Goal: Check status

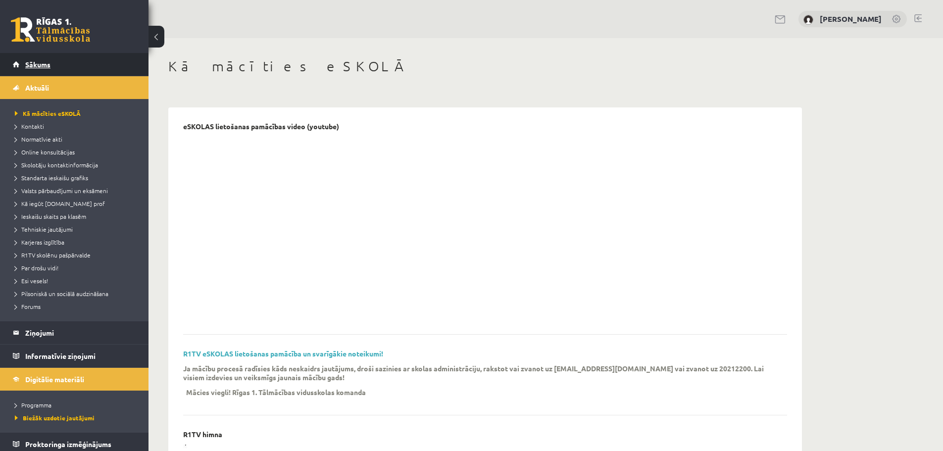
click at [45, 60] on span "Sākums" at bounding box center [37, 64] width 25 height 9
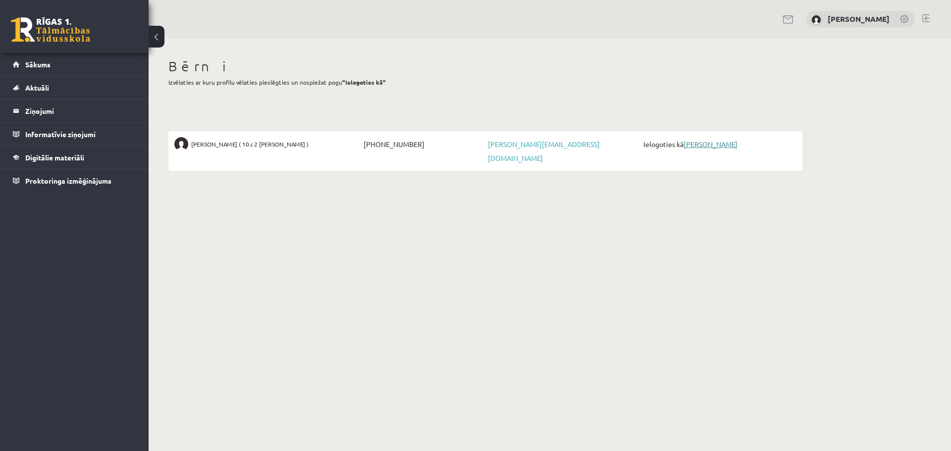
click at [715, 146] on link "[PERSON_NAME]" at bounding box center [710, 144] width 54 height 9
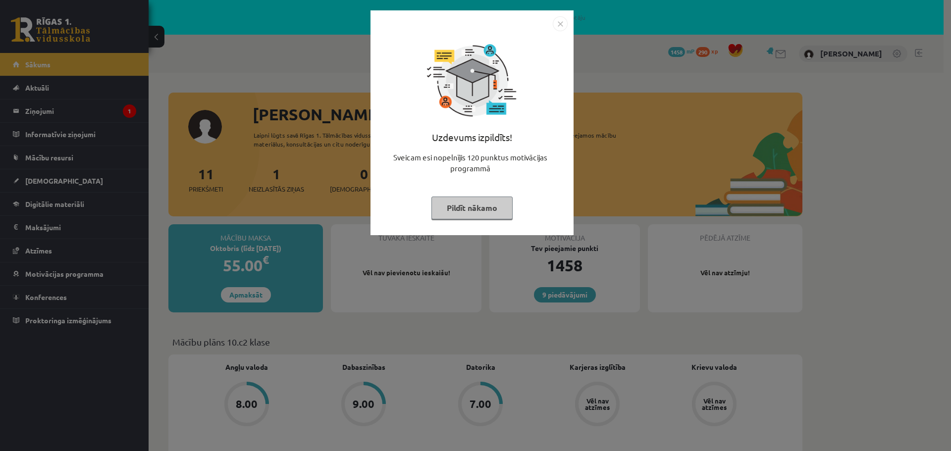
click at [563, 22] on img "Close" at bounding box center [560, 23] width 15 height 15
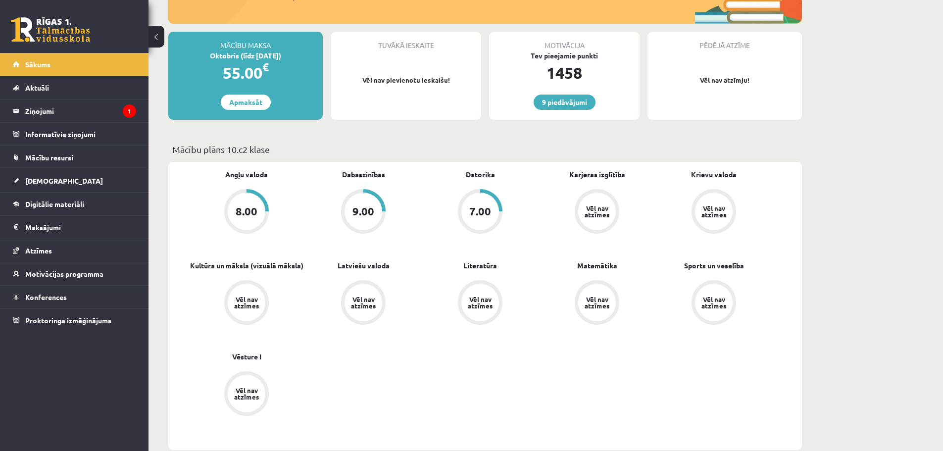
scroll to position [198, 0]
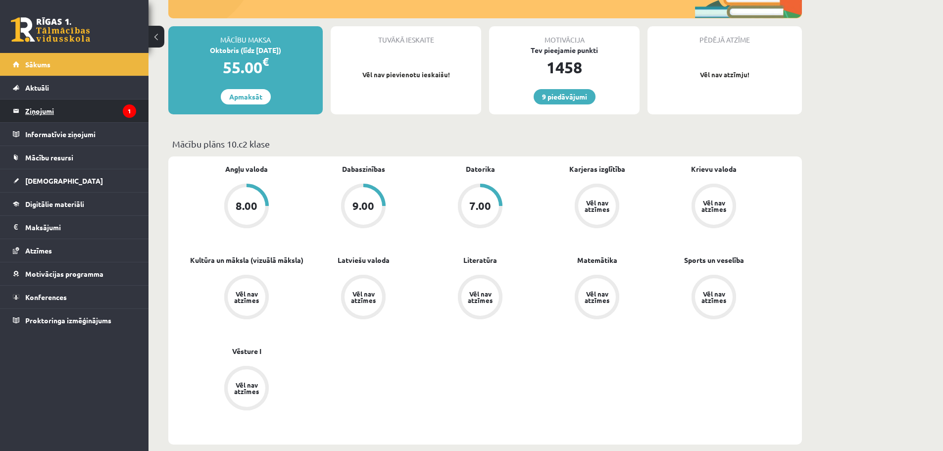
click at [38, 114] on legend "Ziņojumi 1" at bounding box center [80, 111] width 111 height 23
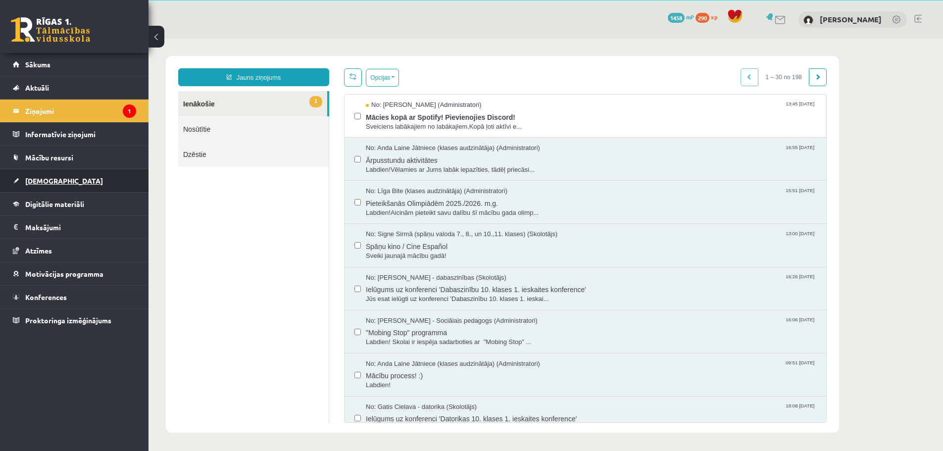
click at [32, 180] on span "[DEMOGRAPHIC_DATA]" at bounding box center [64, 180] width 78 height 9
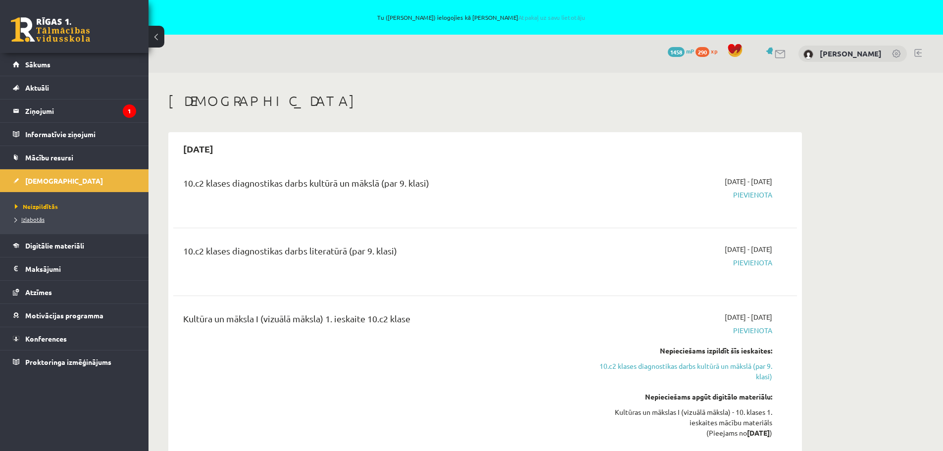
click at [39, 221] on span "Izlabotās" at bounding box center [30, 219] width 30 height 8
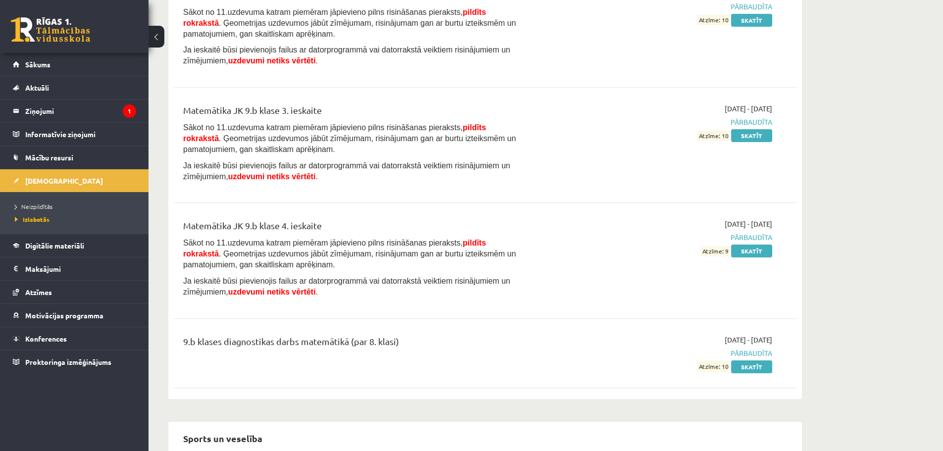
scroll to position [4042, 0]
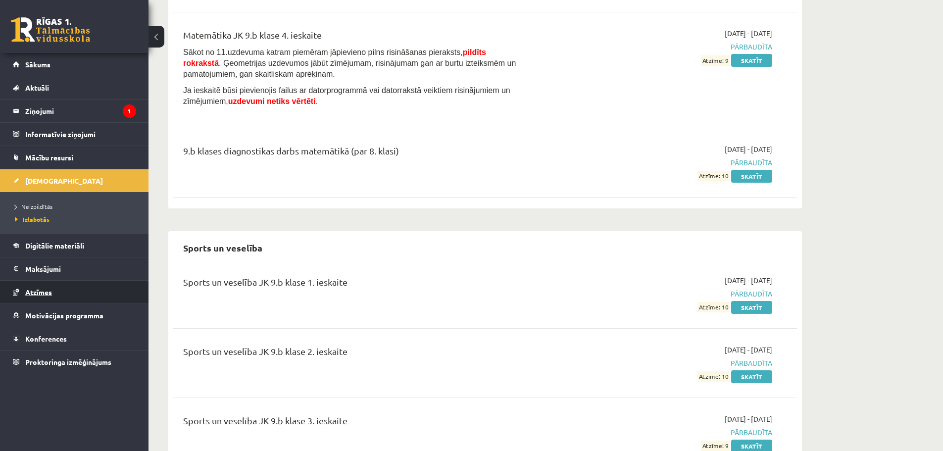
click at [49, 292] on span "Atzīmes" at bounding box center [38, 292] width 27 height 9
